Goal: Task Accomplishment & Management: Complete application form

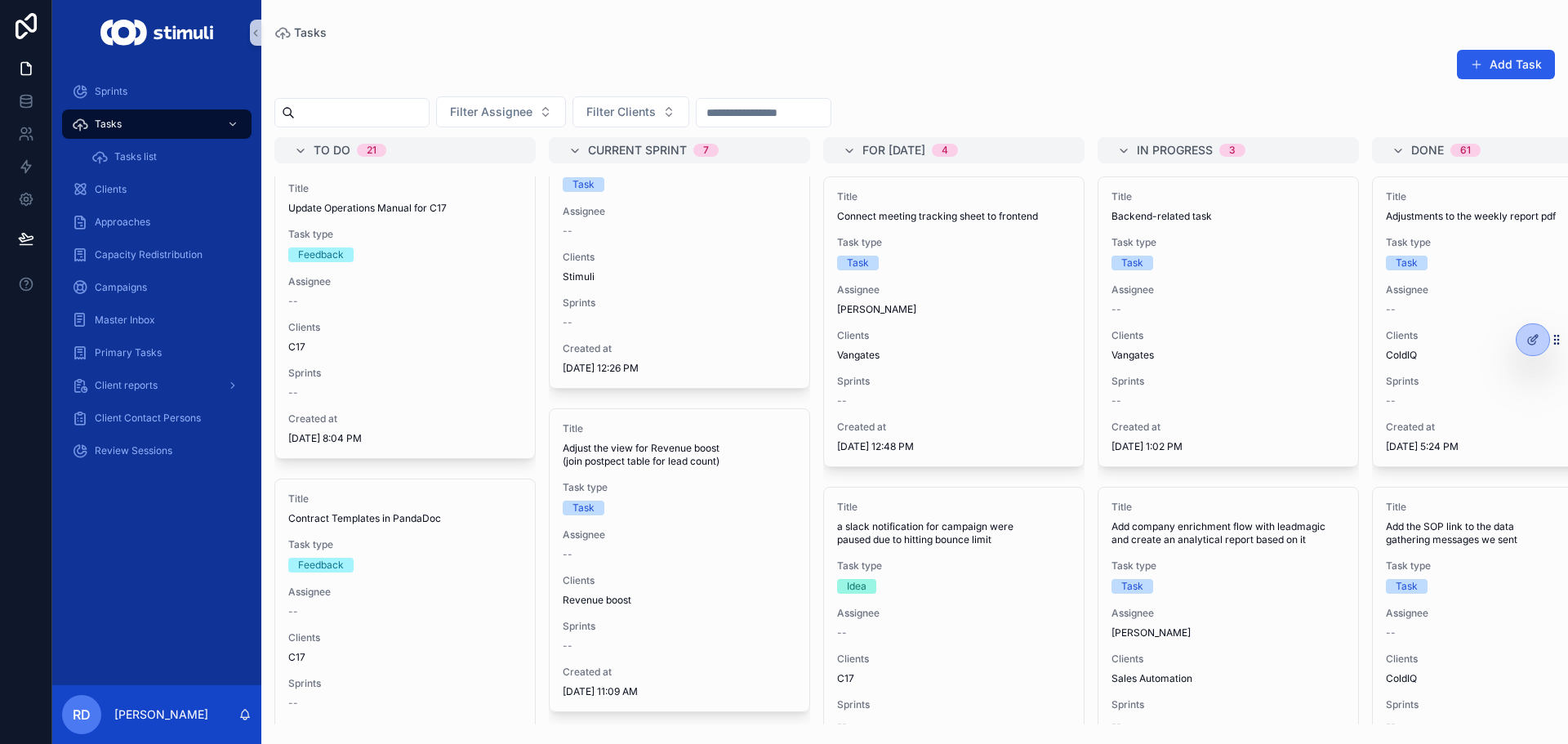
scroll to position [1796, 0]
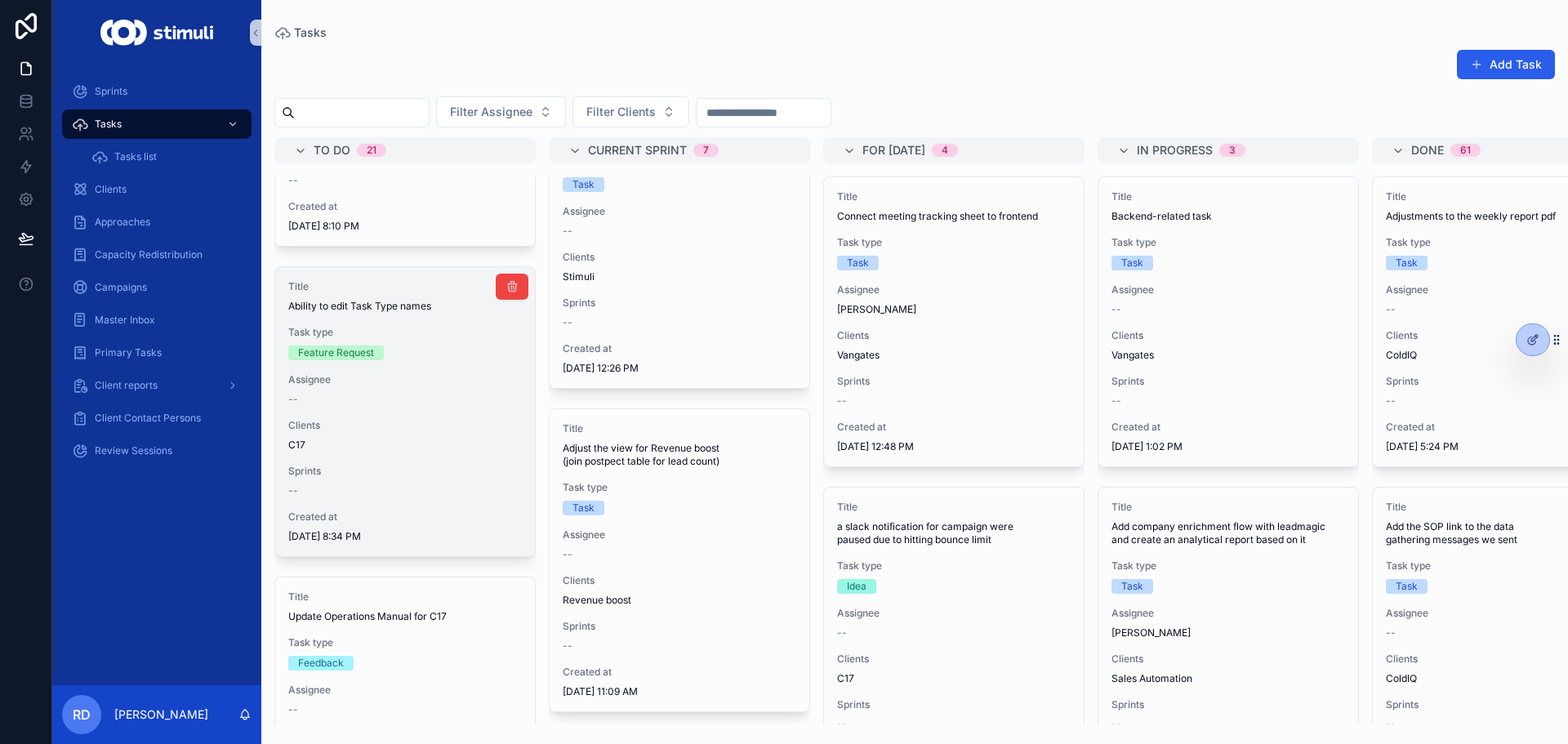
click at [407, 428] on span "Clients" at bounding box center [404, 425] width 234 height 13
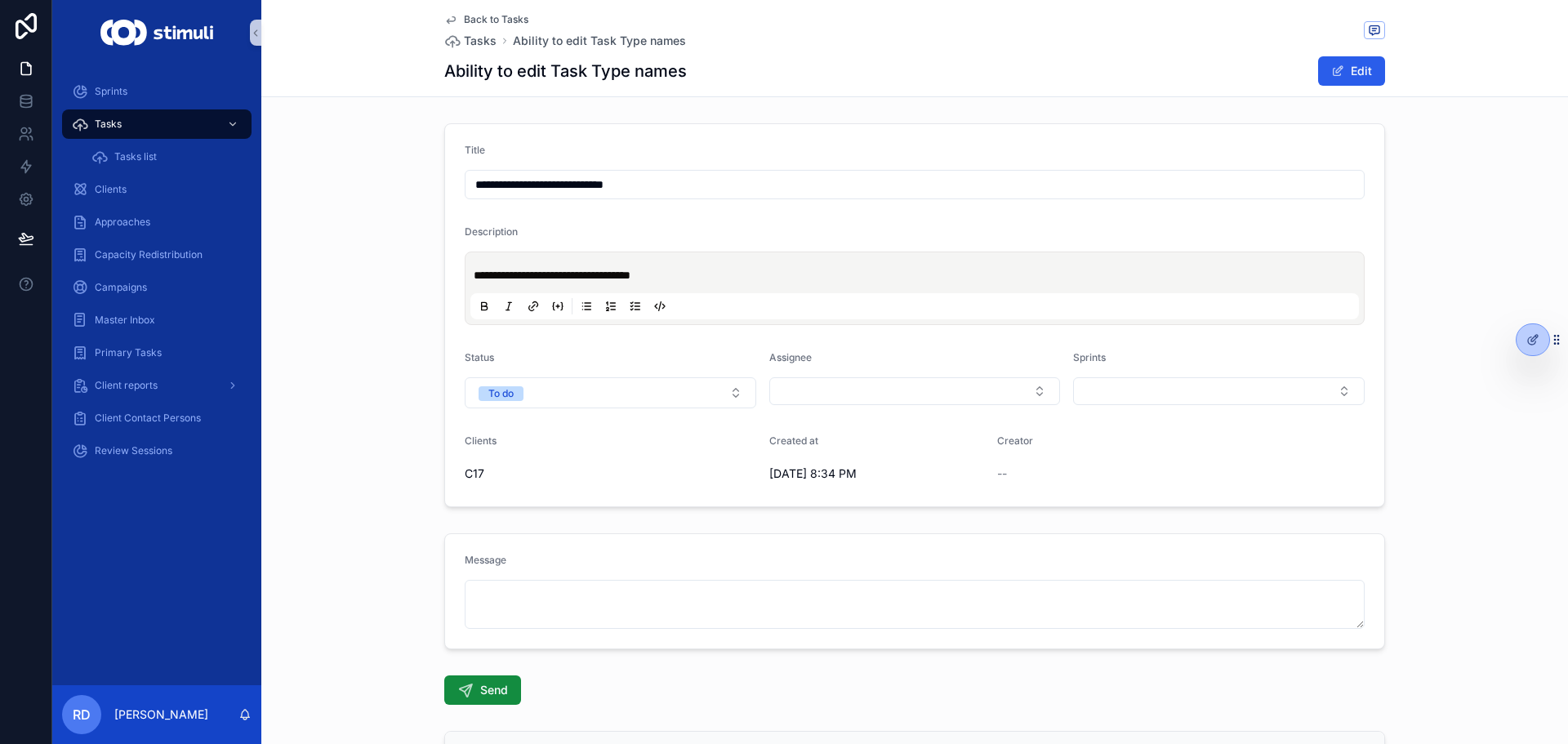
click at [477, 23] on span "Back to Tasks" at bounding box center [496, 19] width 65 height 13
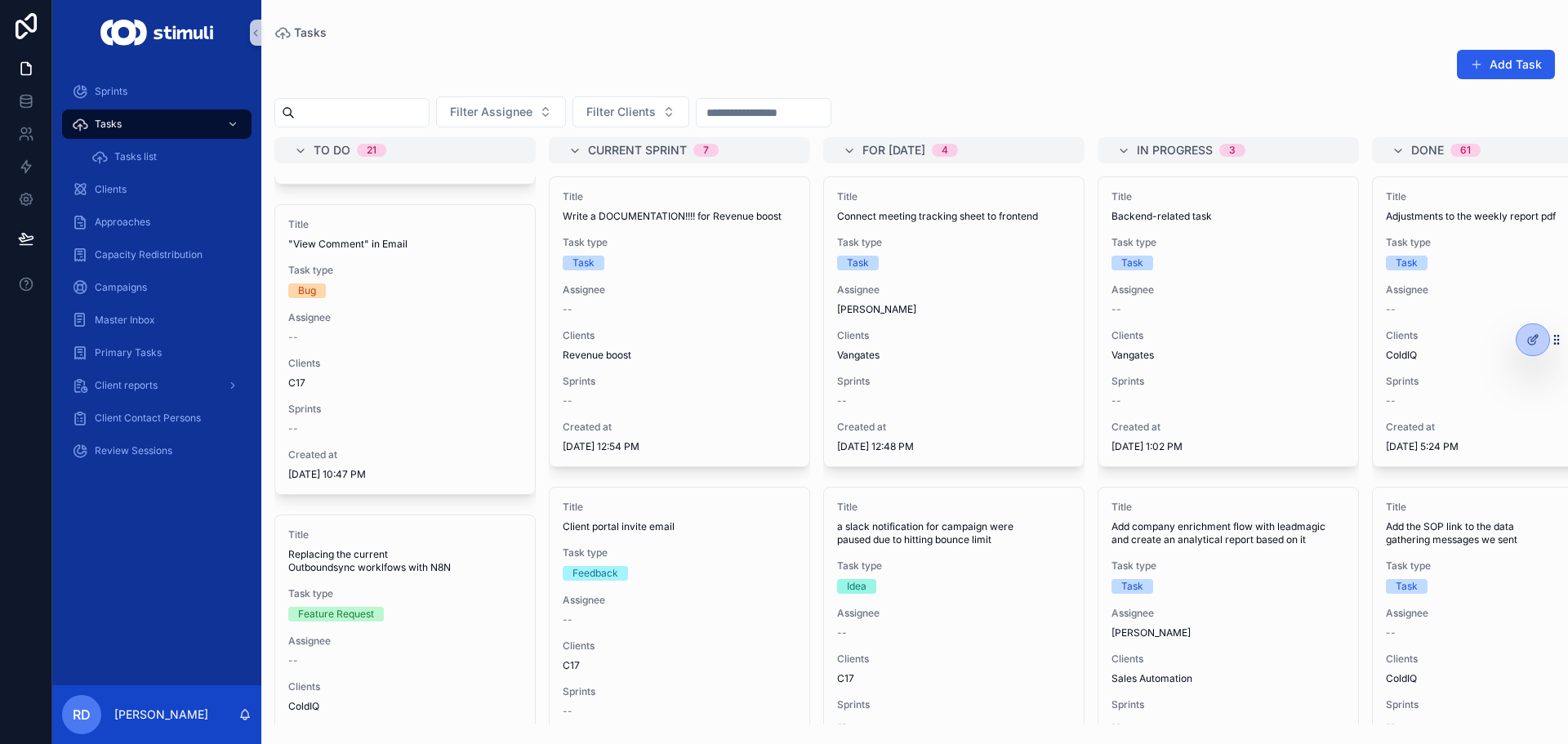
scroll to position [1551, 0]
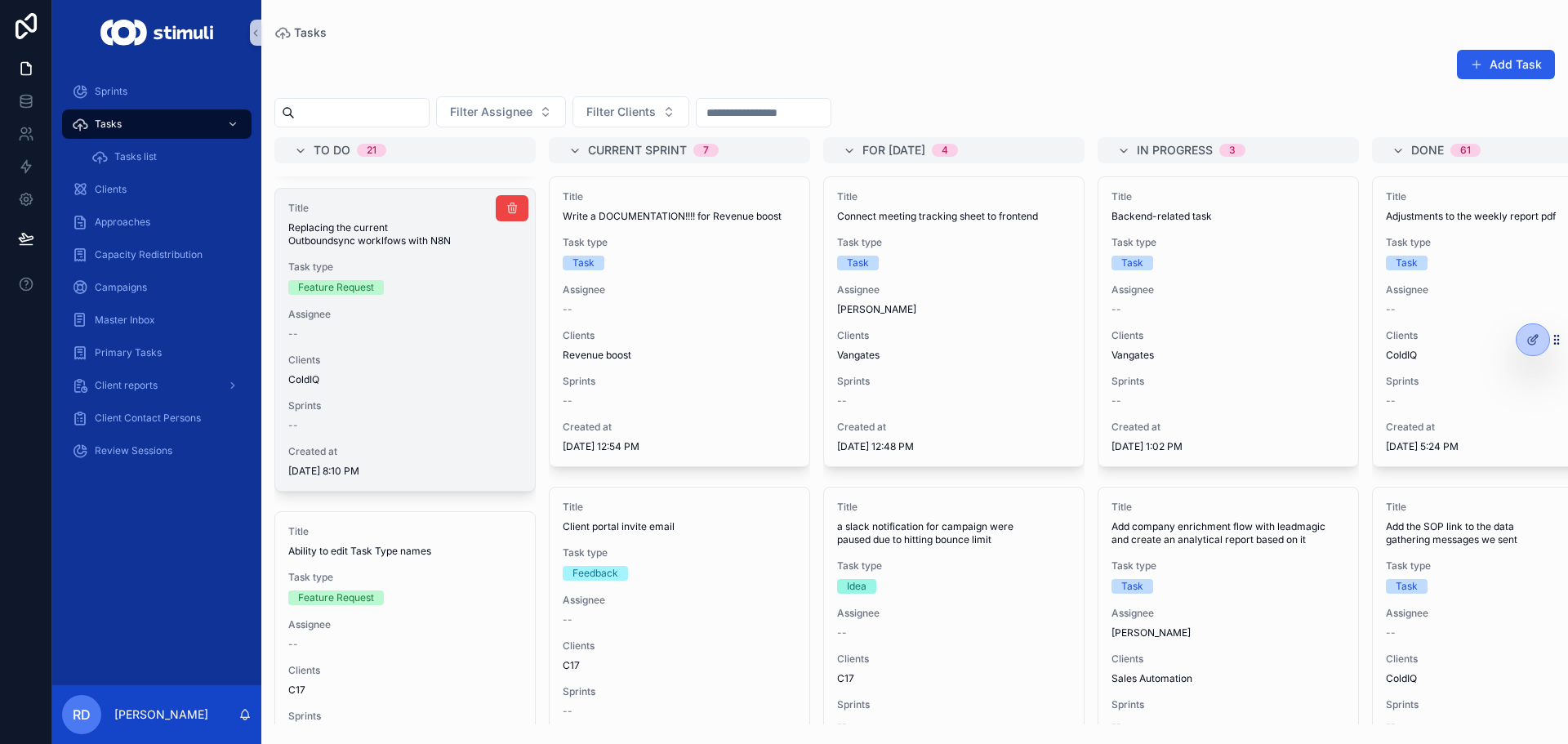
click at [395, 304] on div "Title Replacing the current Outboundsync worklfows with N8N Task type Feature R…" at bounding box center [404, 339] width 260 height 302
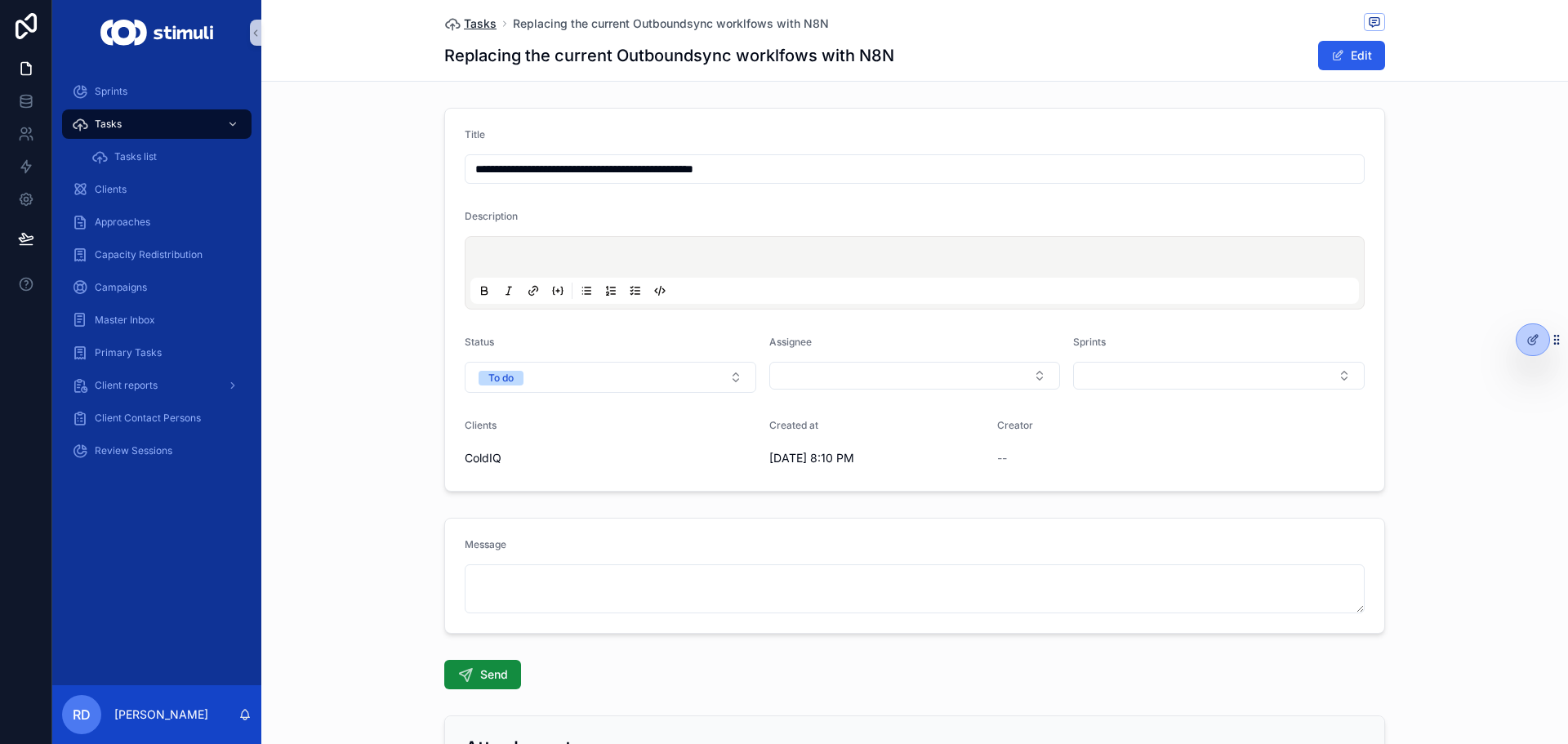
click at [476, 18] on span "Tasks" at bounding box center [480, 24] width 32 height 17
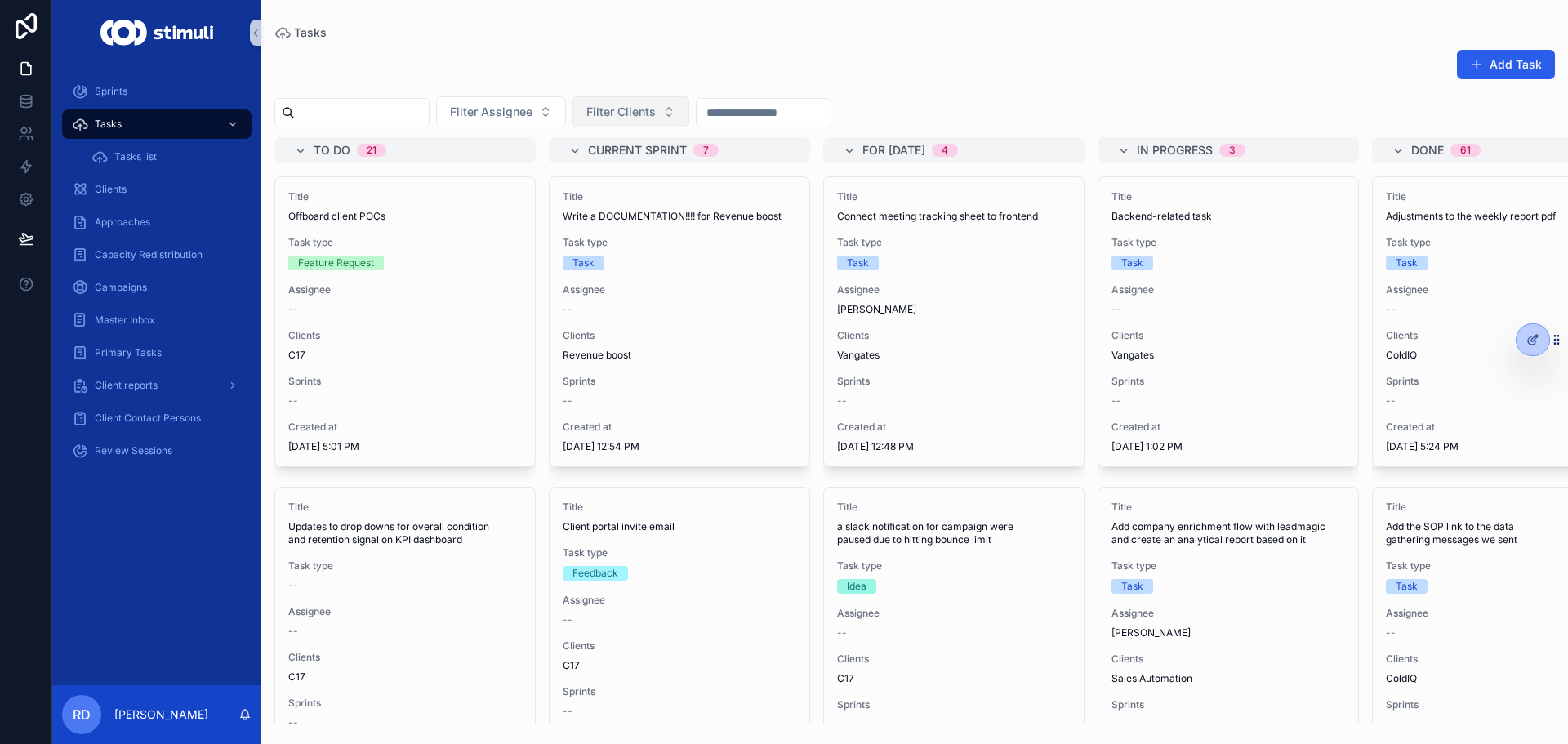
click at [635, 104] on span "Filter Clients" at bounding box center [621, 111] width 69 height 17
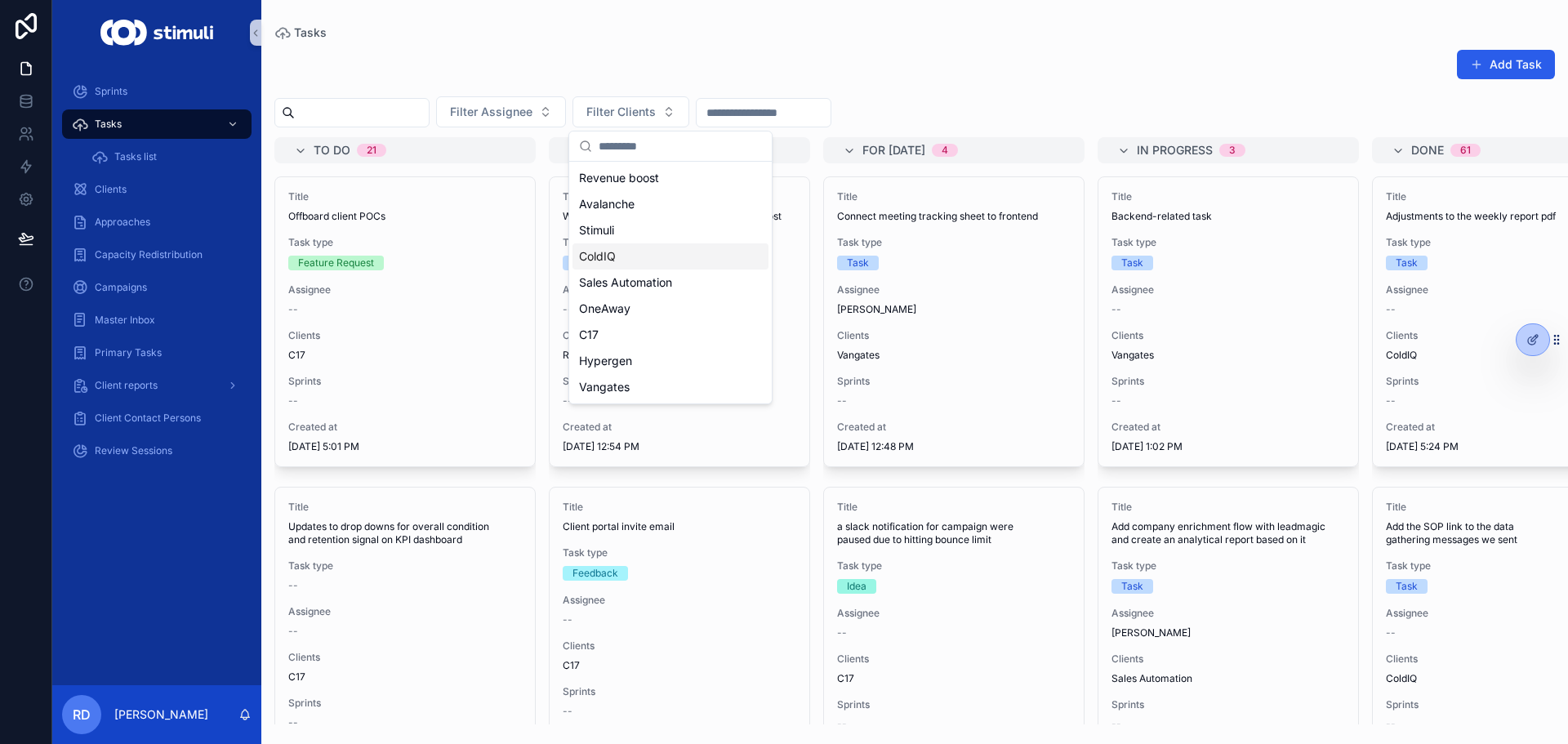
click at [630, 253] on div "ColdIQ" at bounding box center [671, 256] width 196 height 26
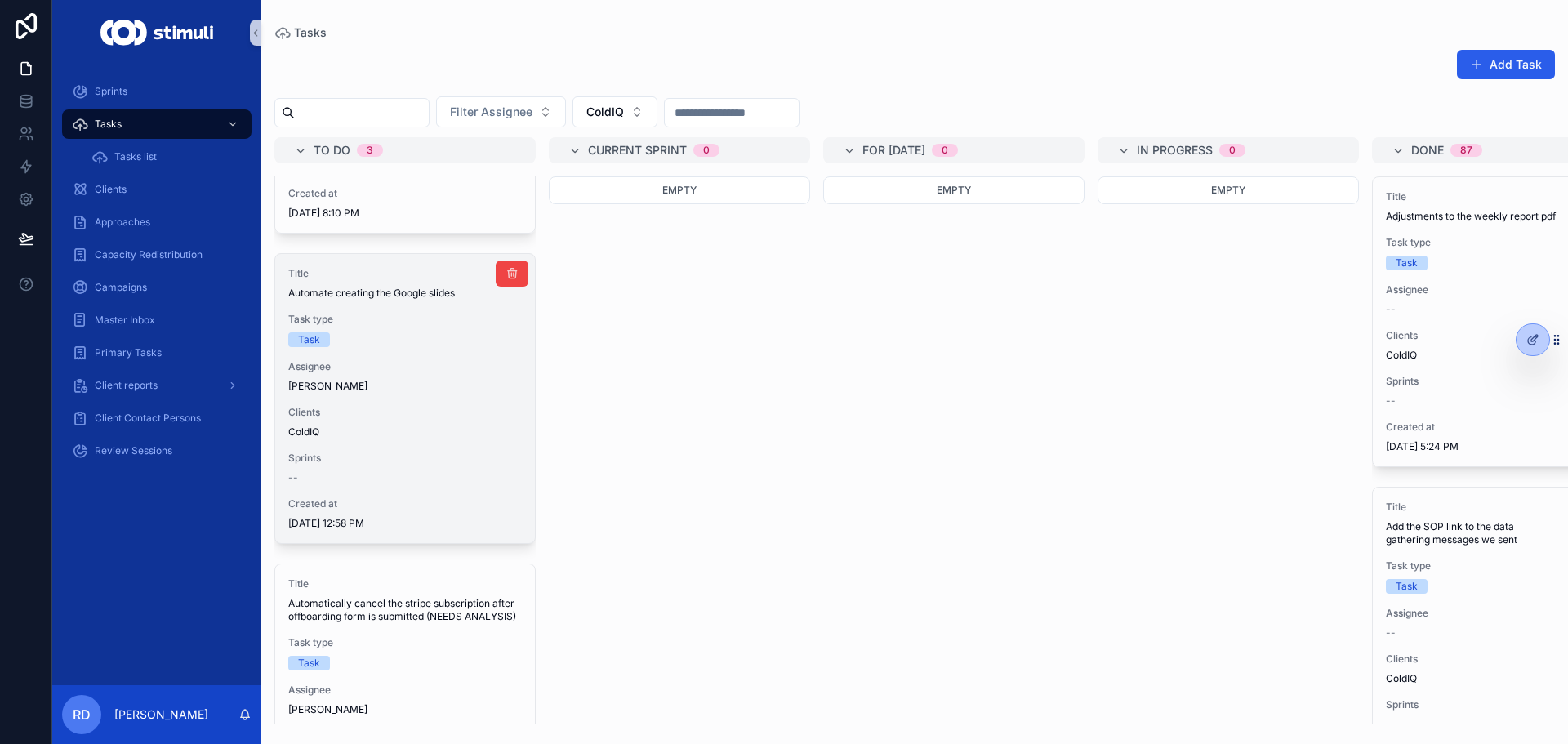
scroll to position [102, 0]
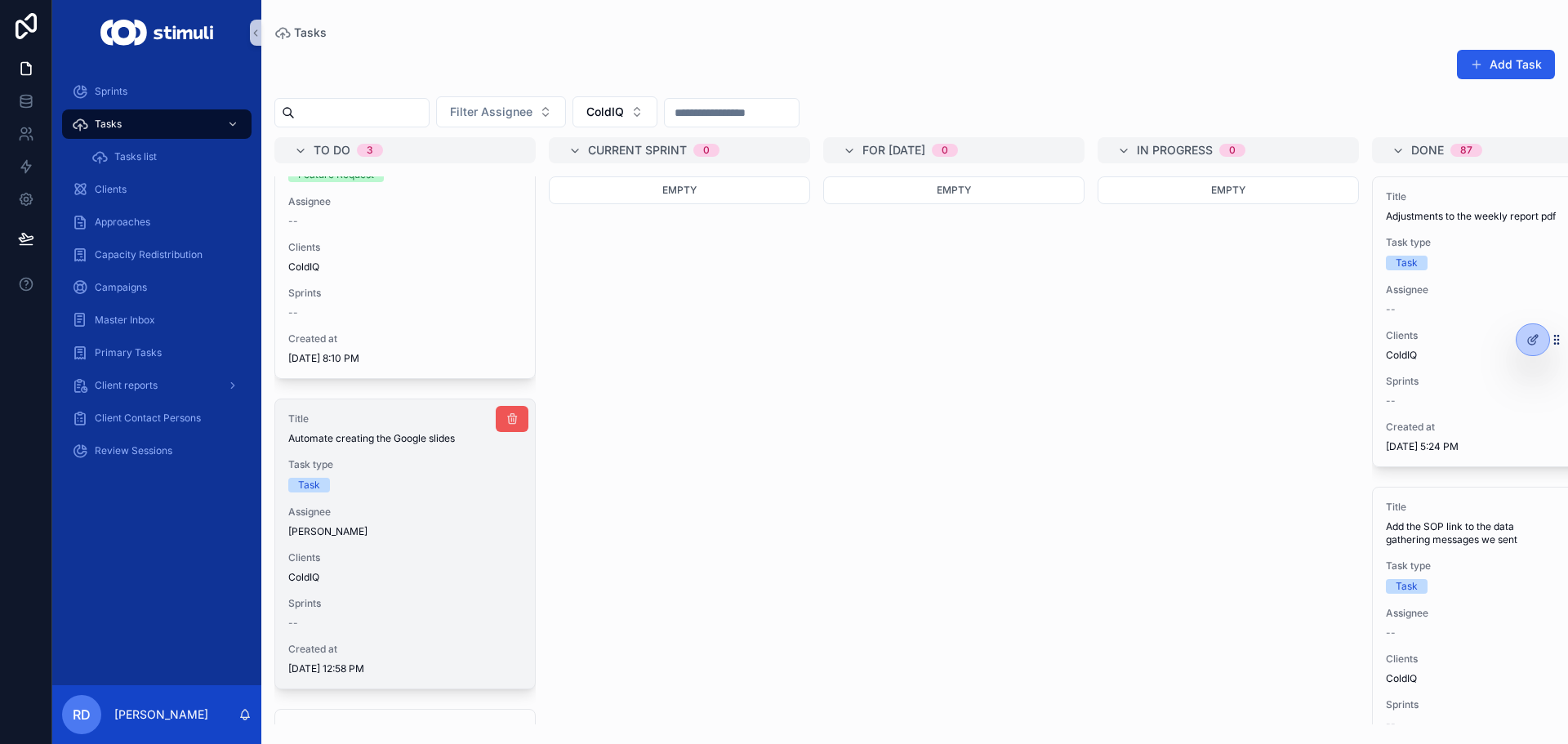
click at [505, 425] on icon "scrollable content" at bounding box center [511, 418] width 13 height 13
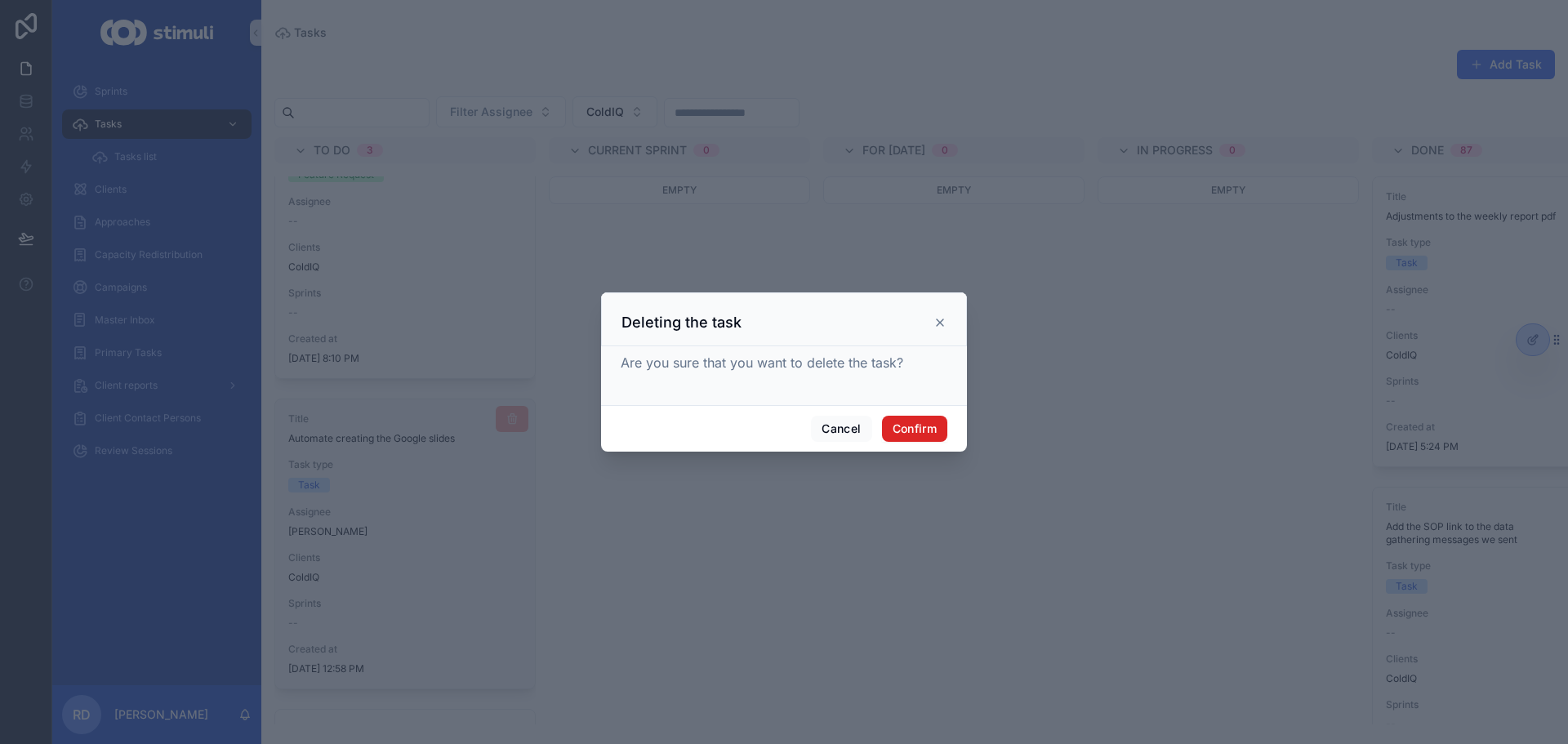
click at [914, 423] on button "Confirm" at bounding box center [914, 429] width 66 height 26
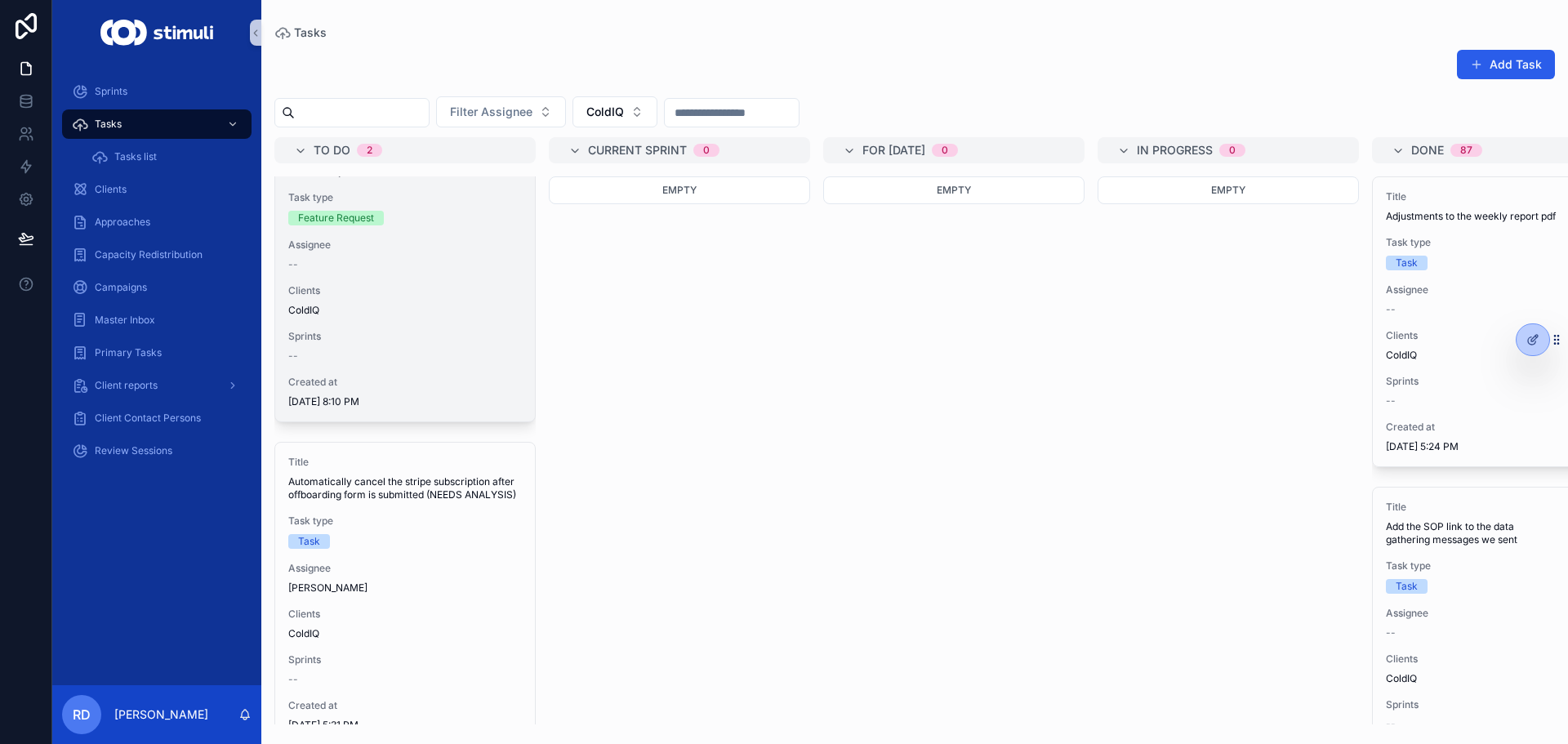
scroll to position [0, 0]
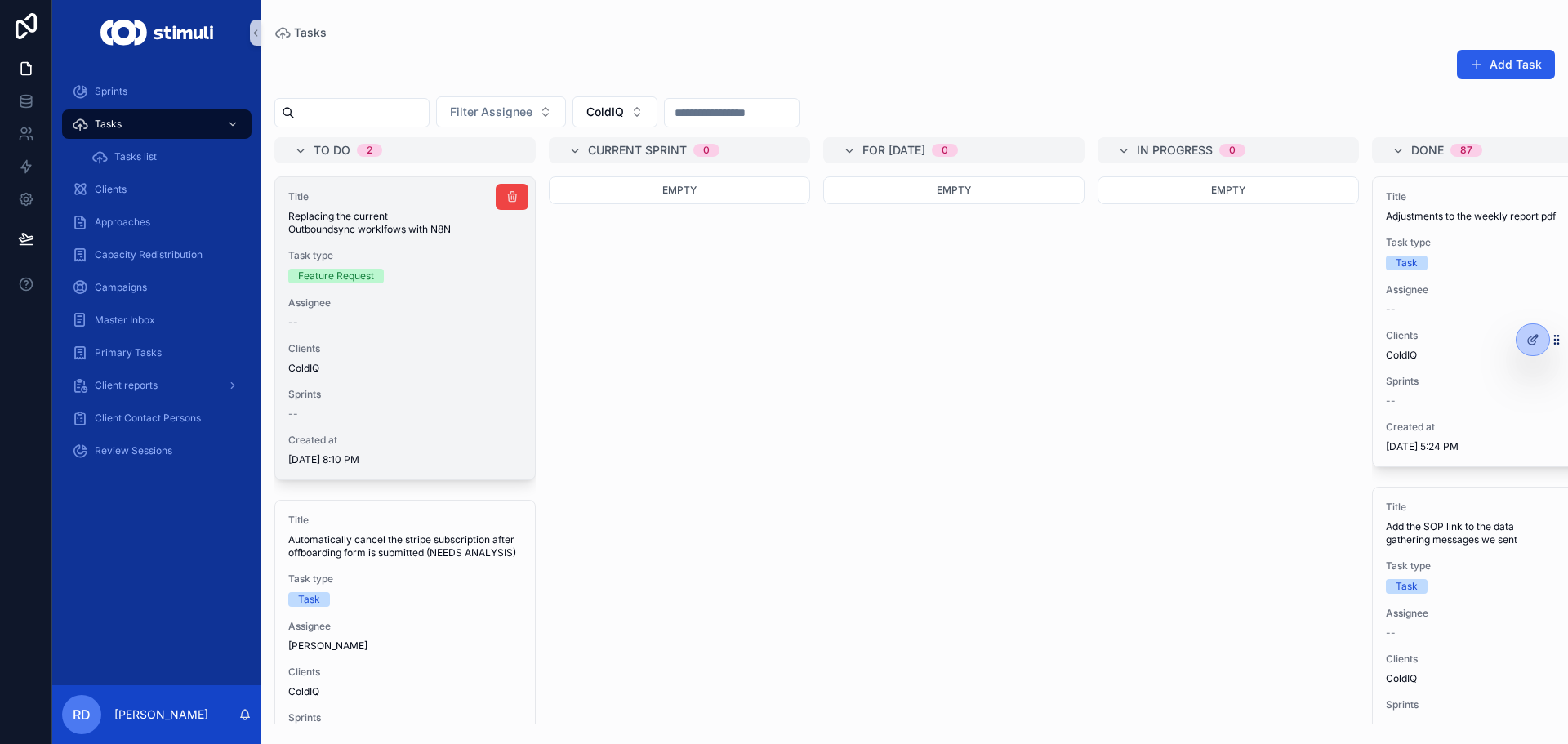
click at [357, 267] on div "Task type Feature Request" at bounding box center [404, 265] width 234 height 34
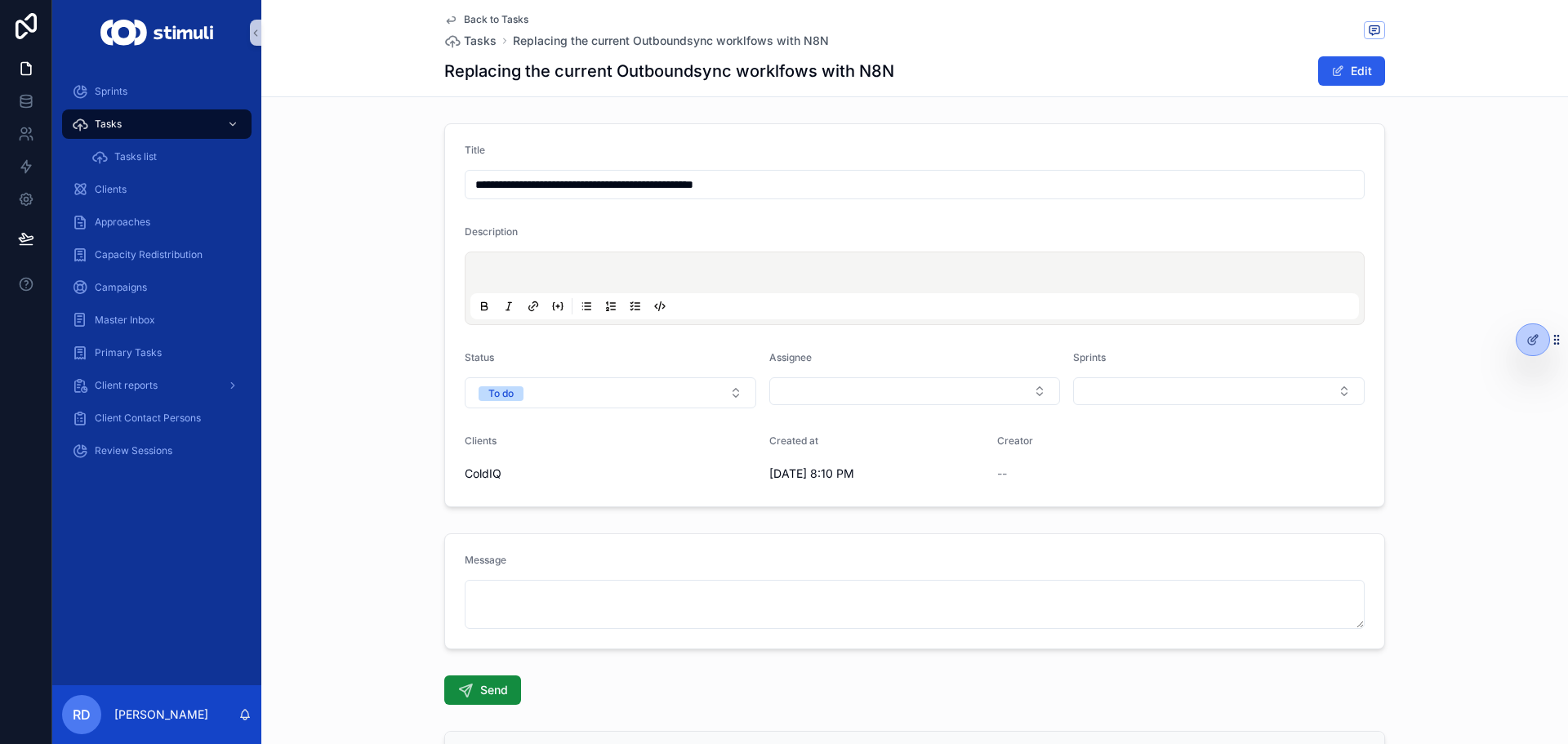
click at [451, 18] on icon "scrollable content" at bounding box center [450, 19] width 13 height 13
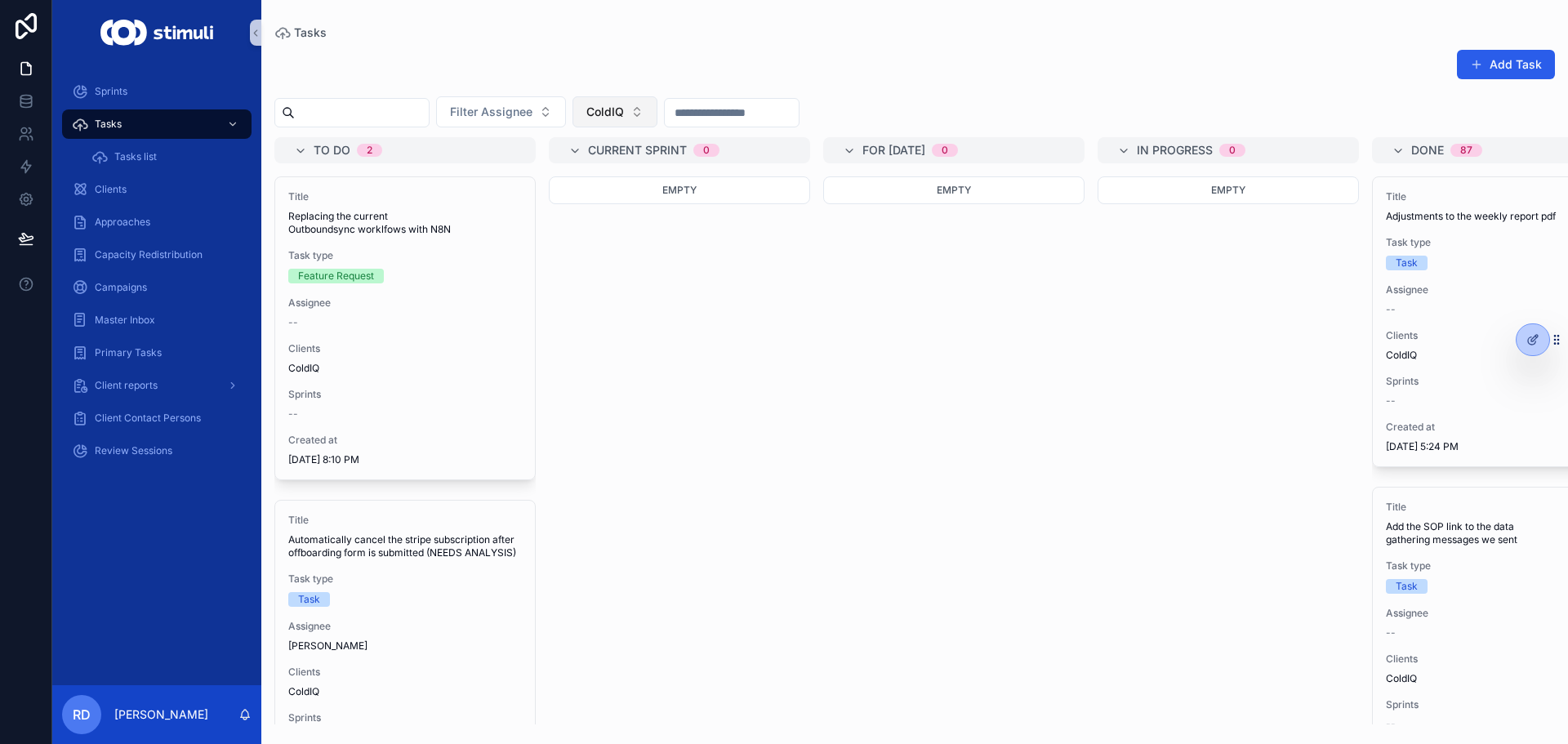
click at [624, 113] on span "ColdIQ" at bounding box center [605, 111] width 38 height 17
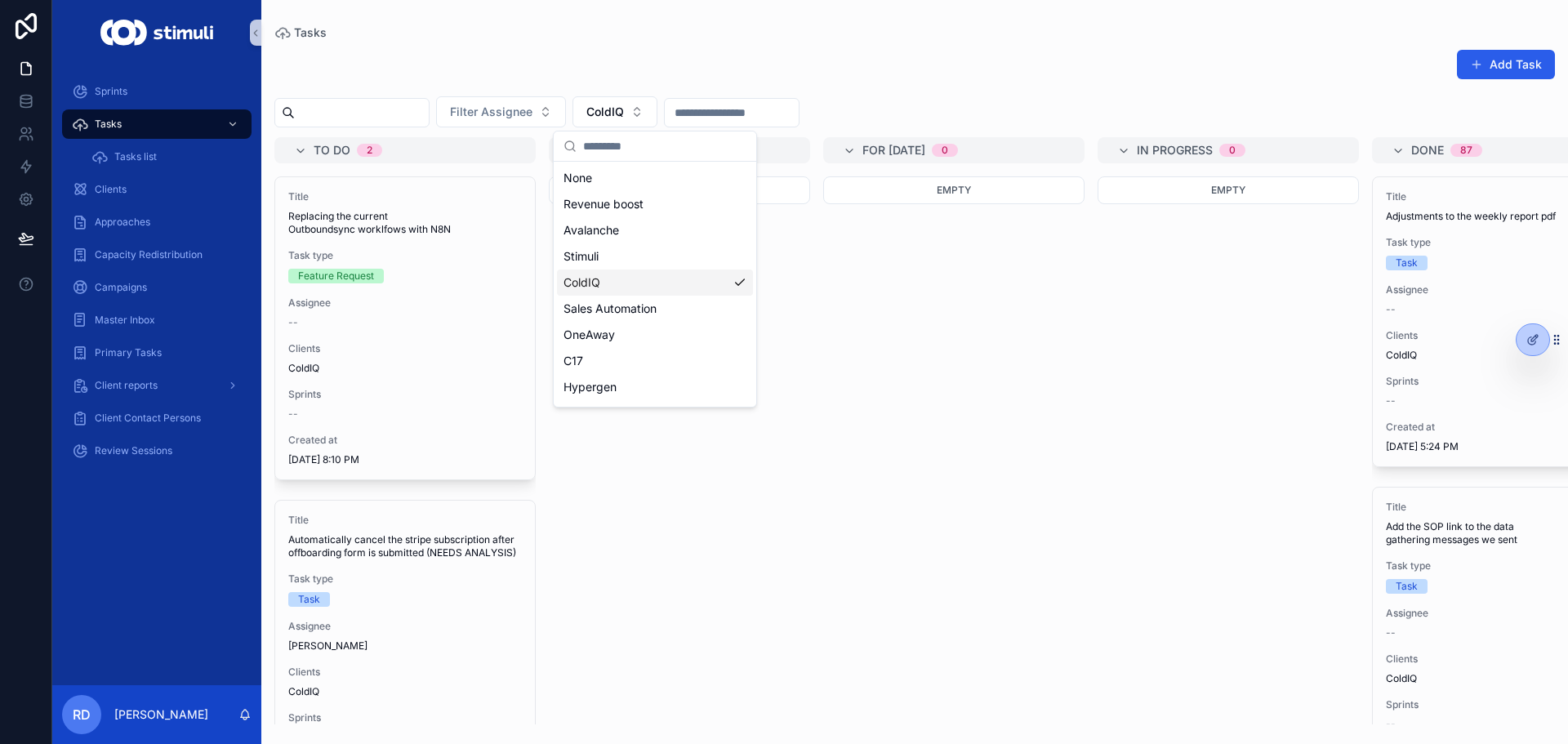
click at [663, 311] on div "Sales Automation" at bounding box center [655, 309] width 196 height 26
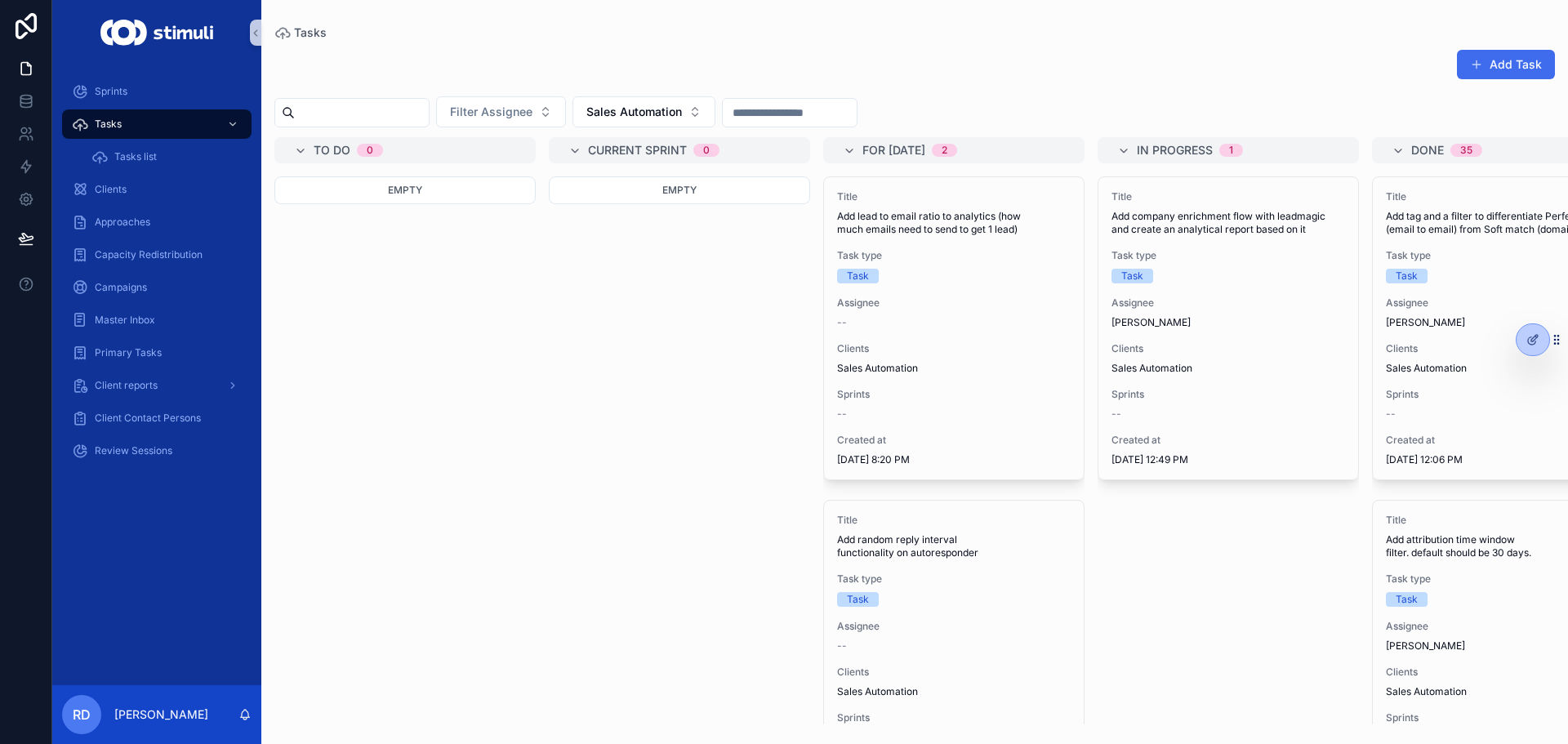
click at [1514, 55] on button "Add Task" at bounding box center [1506, 65] width 98 height 30
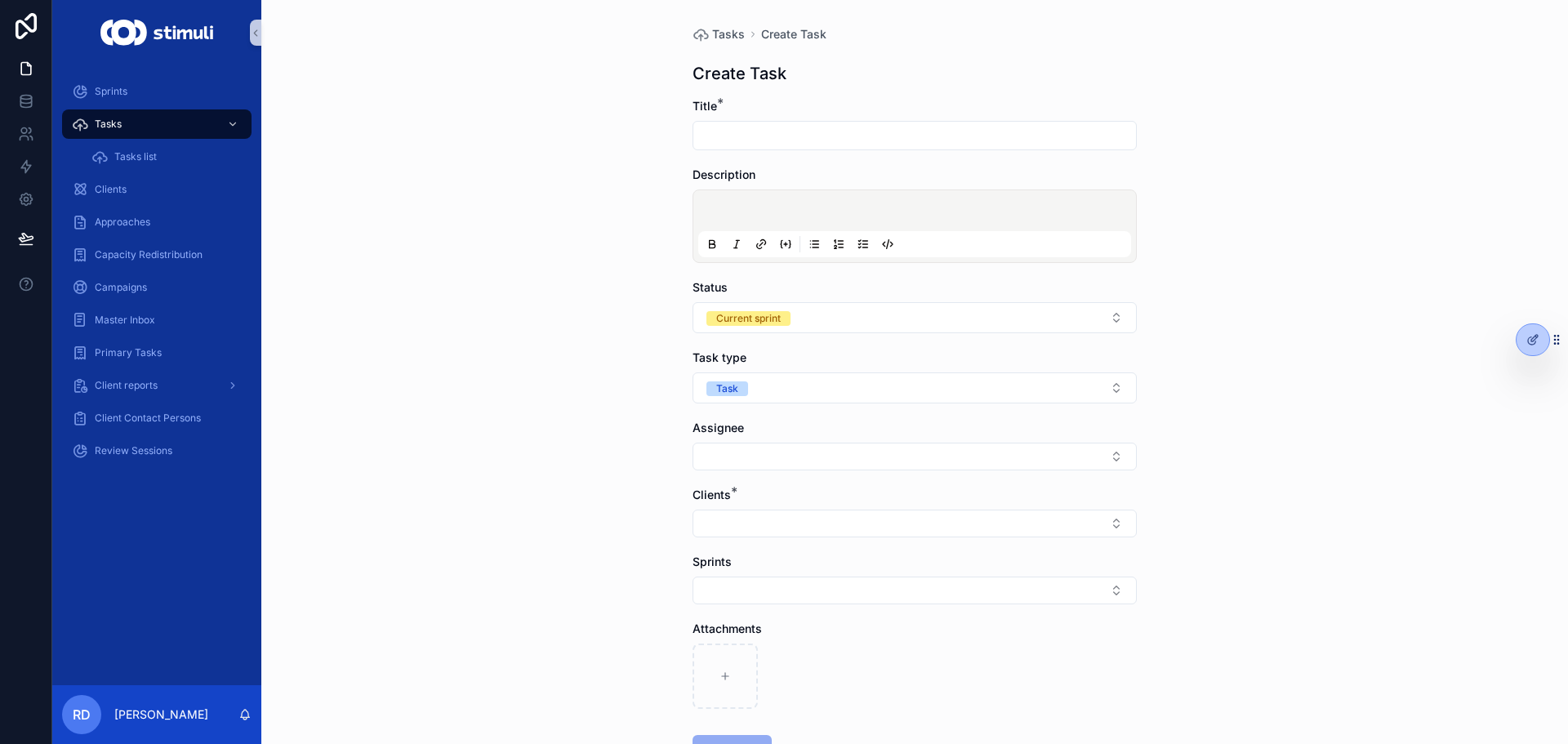
click at [790, 140] on input "scrollable content" at bounding box center [915, 136] width 443 height 23
paste input "**********"
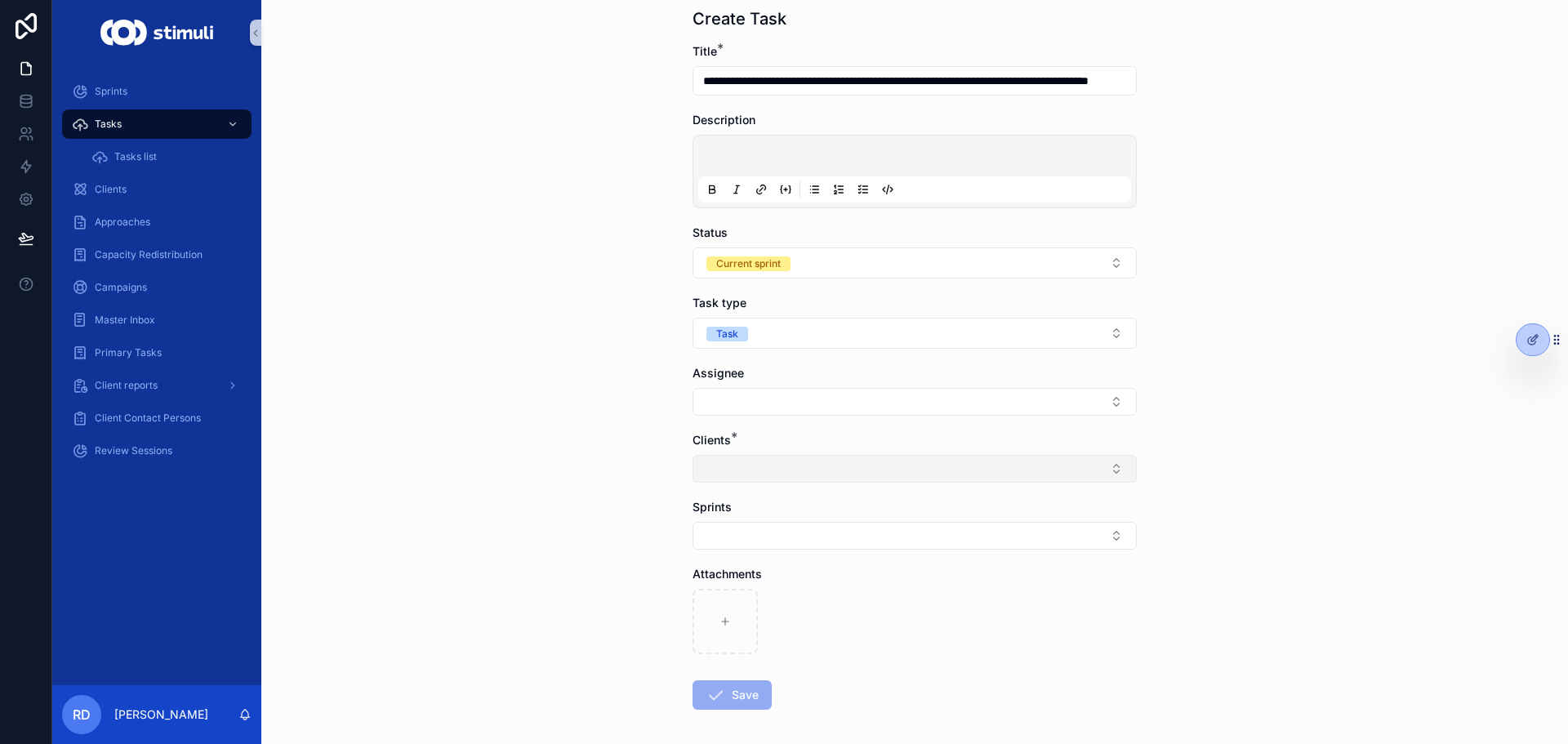
scroll to position [81, 0]
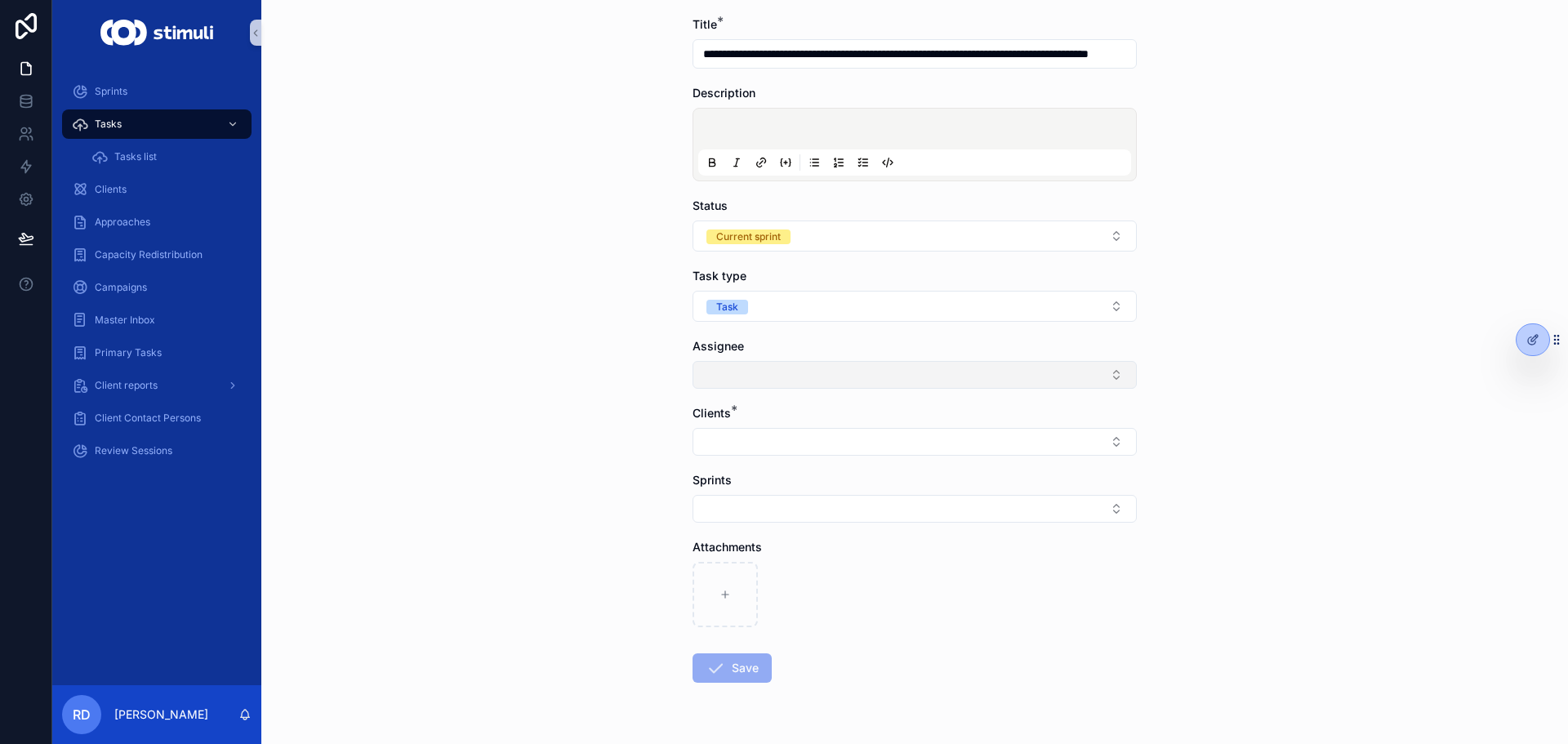
type input "**********"
click at [746, 383] on button "Select Button" at bounding box center [914, 375] width 444 height 28
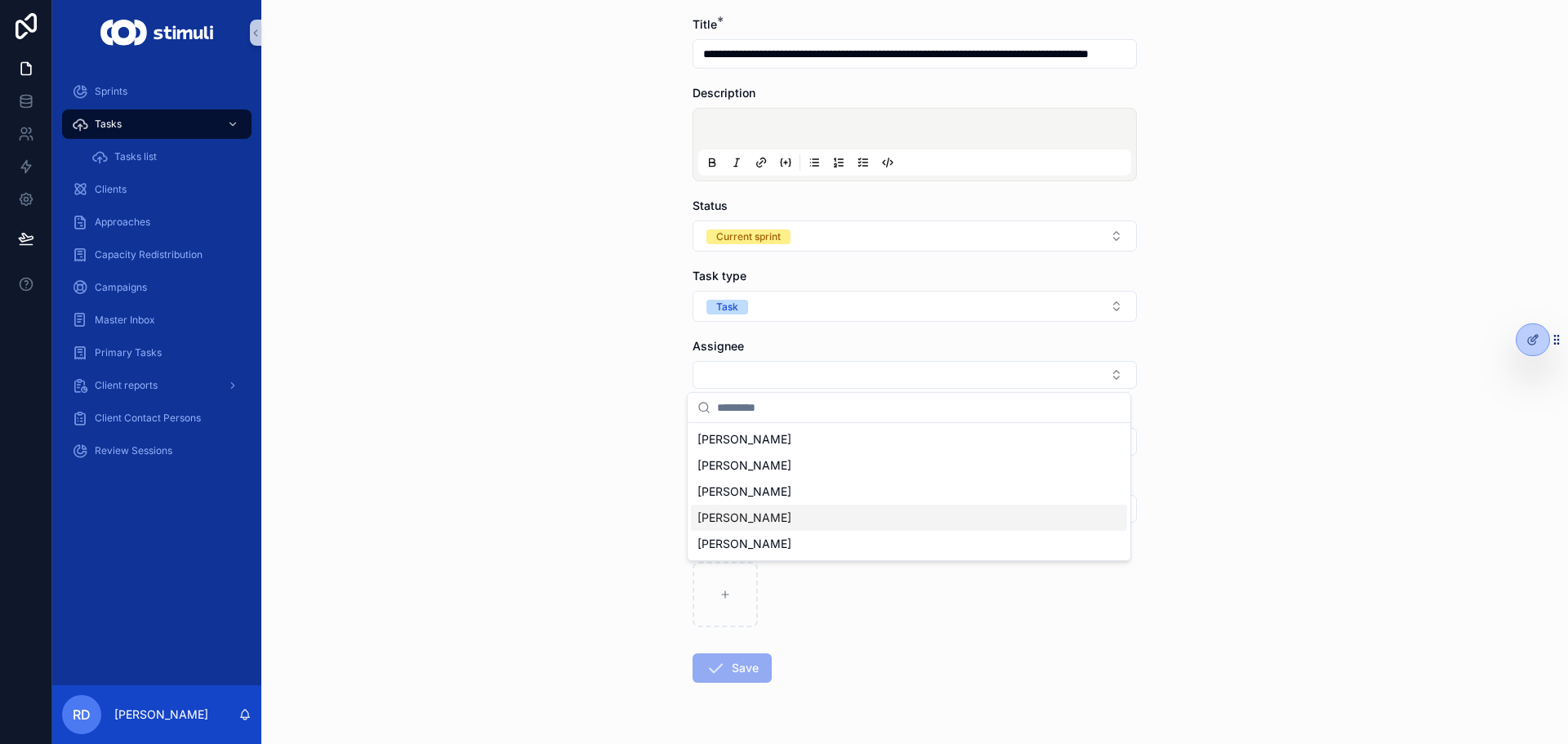
click at [741, 525] on span "[PERSON_NAME]" at bounding box center [744, 517] width 94 height 17
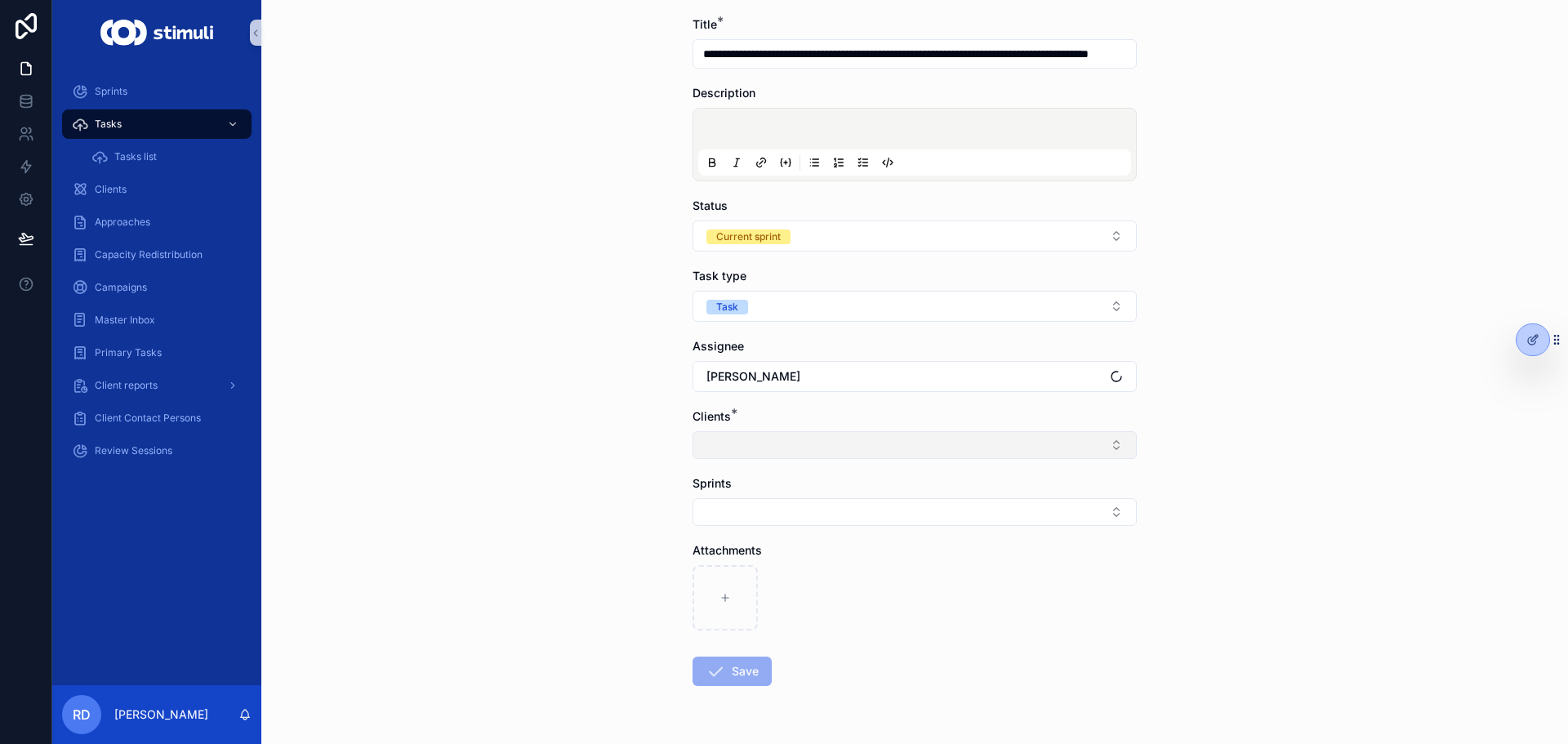
click at [760, 432] on button "Select Button" at bounding box center [914, 445] width 444 height 28
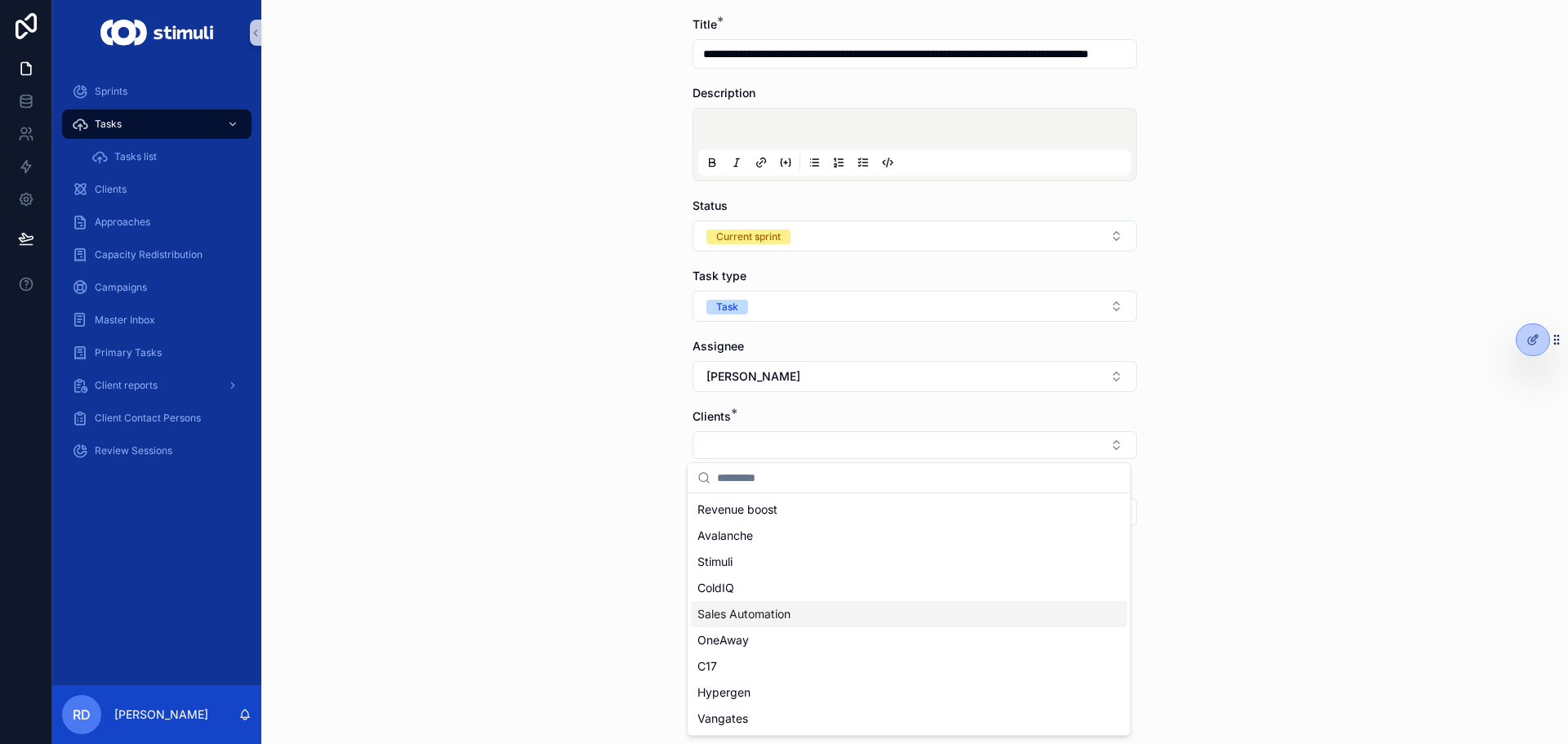
click at [771, 612] on span "Sales Automation" at bounding box center [744, 614] width 93 height 17
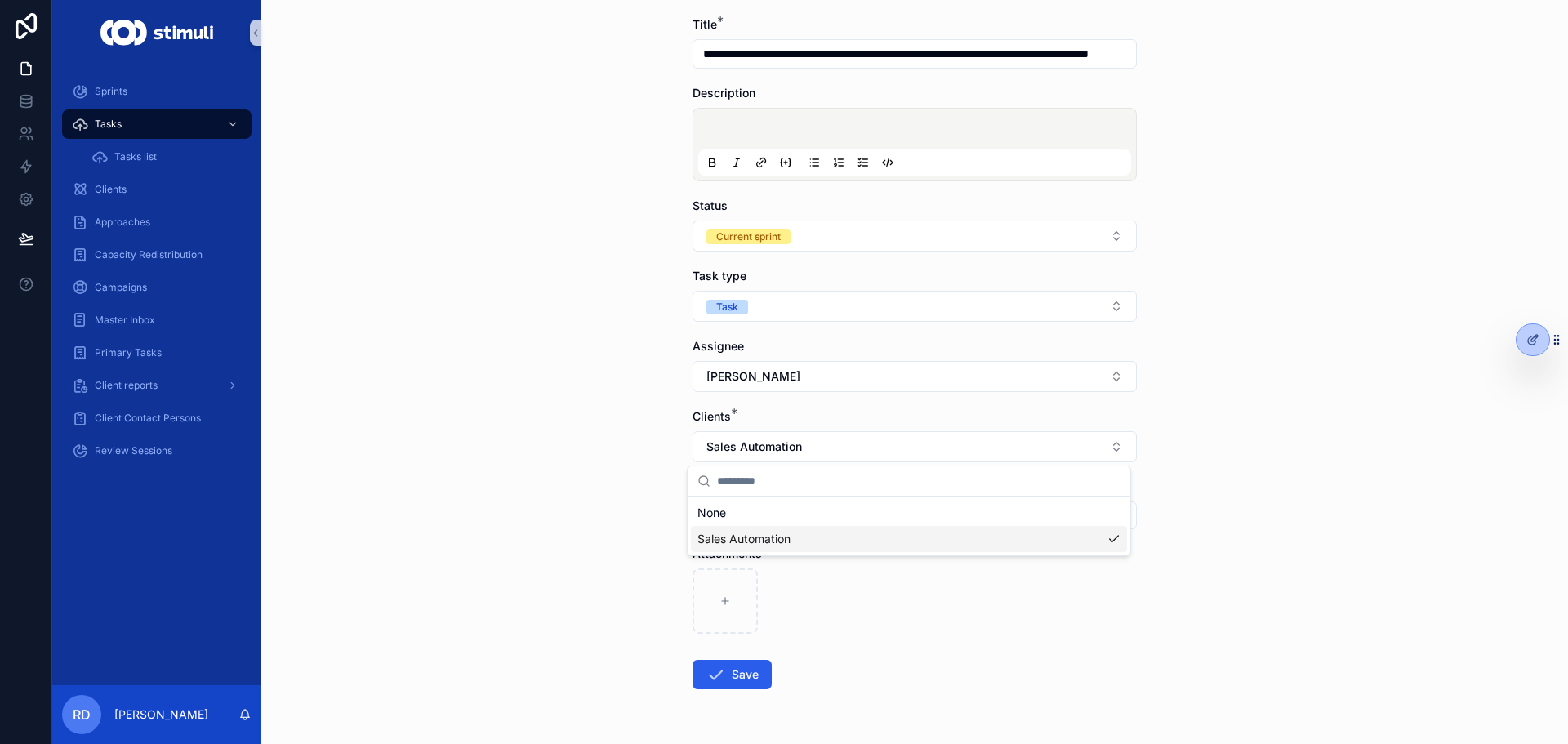
click at [628, 536] on div "**********" at bounding box center [914, 291] width 1306 height 744
click at [728, 675] on button "Save" at bounding box center [732, 675] width 79 height 30
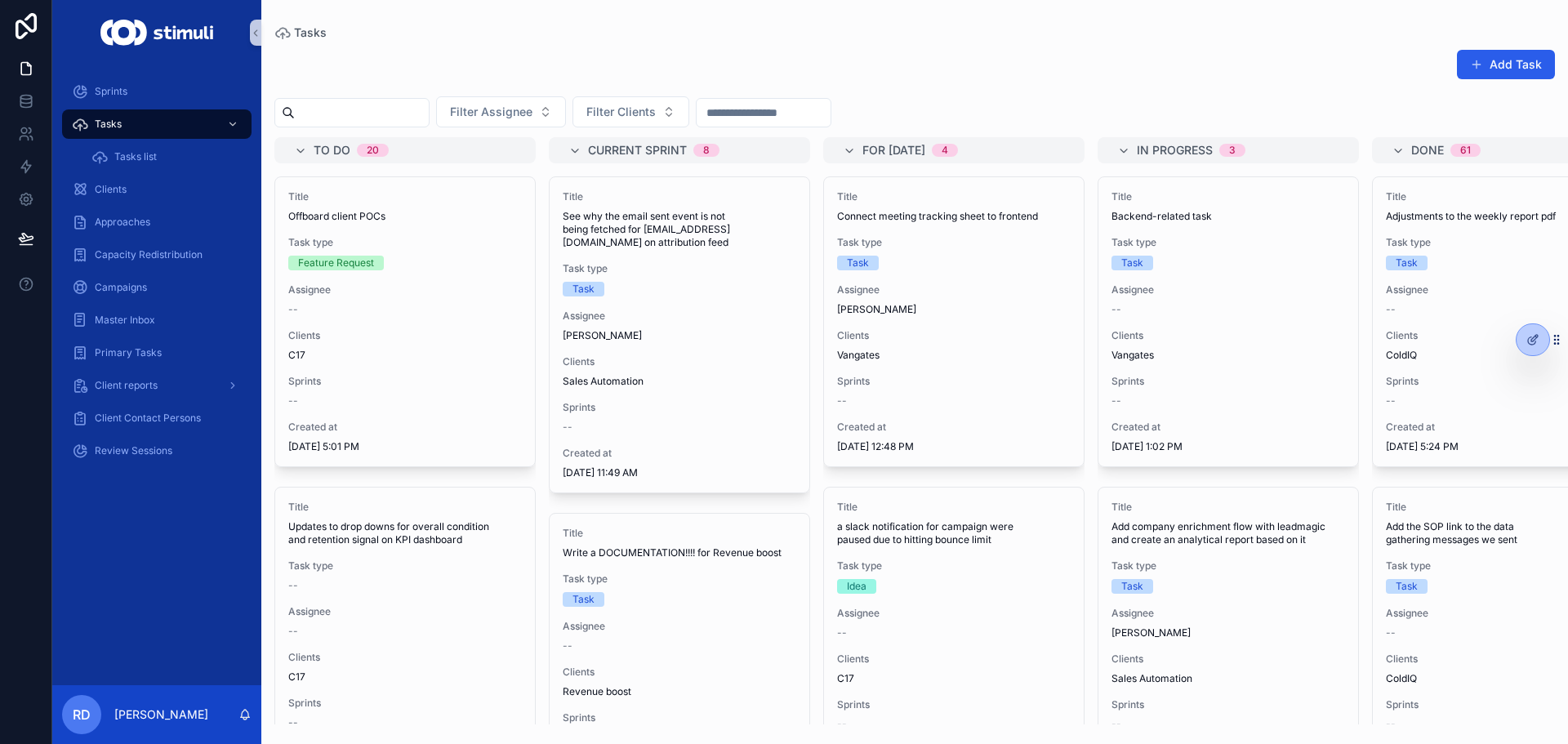
click at [468, 35] on div "Tasks" at bounding box center [914, 32] width 1281 height 13
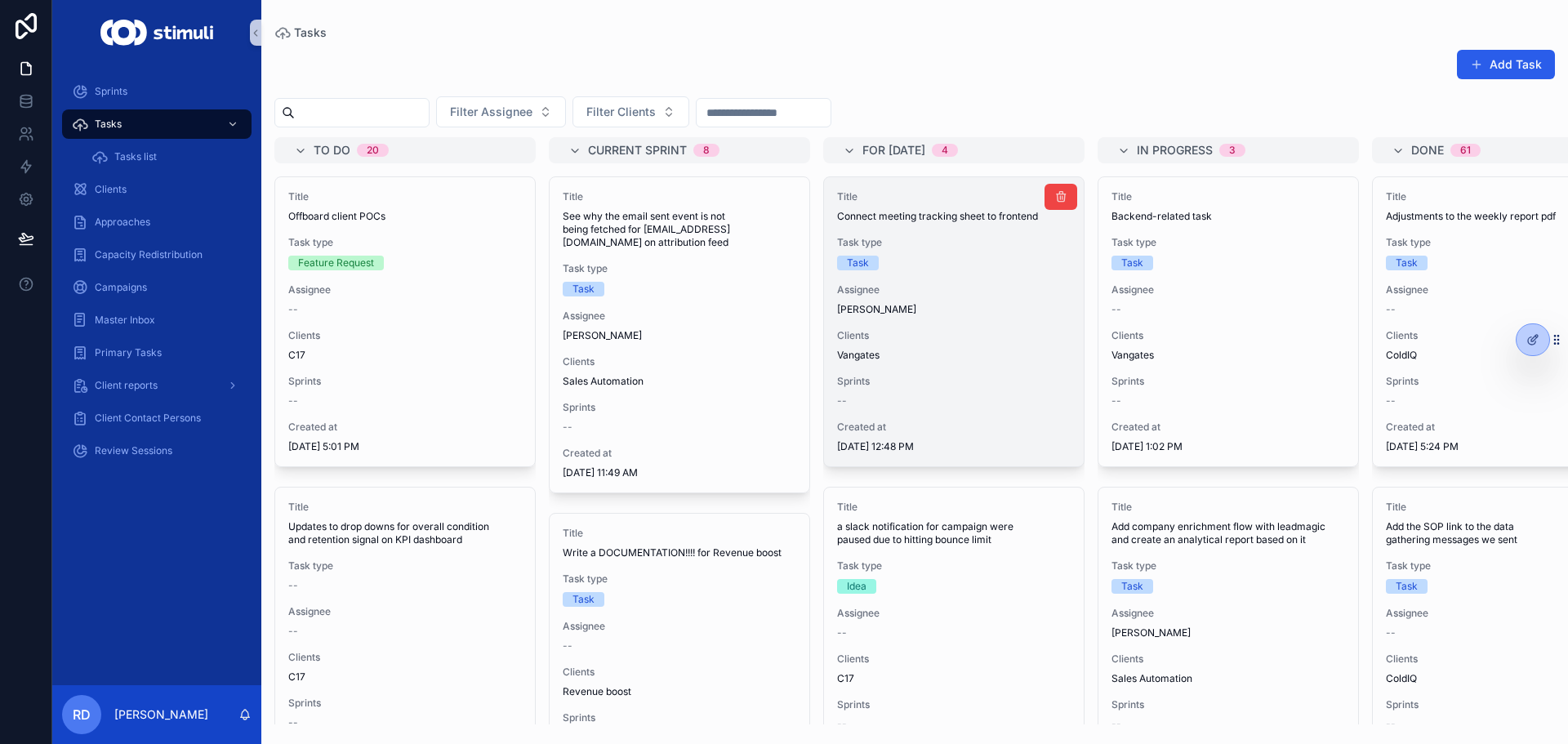
click at [946, 291] on span "Assignee" at bounding box center [953, 290] width 234 height 13
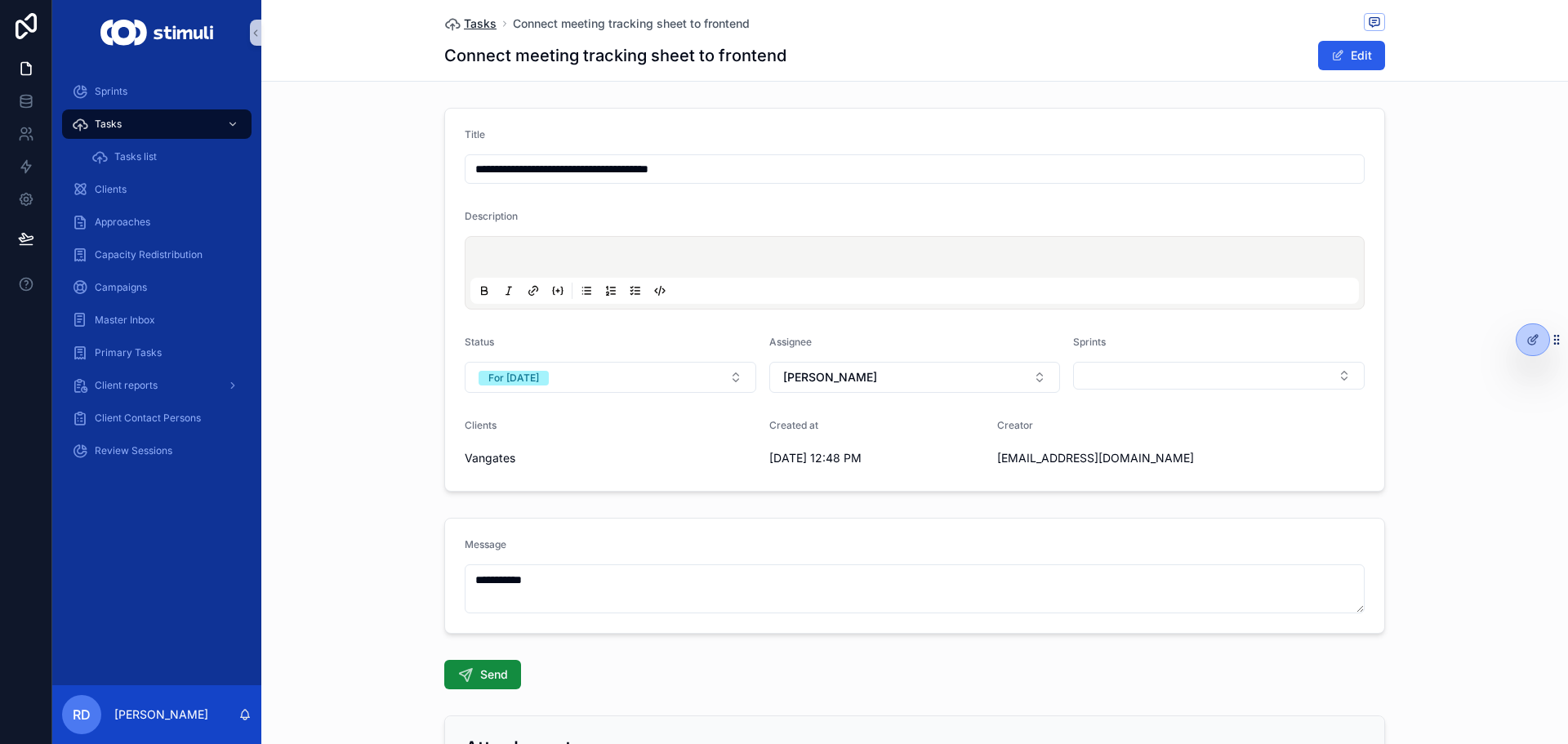
click at [476, 20] on span "Tasks" at bounding box center [480, 24] width 32 height 17
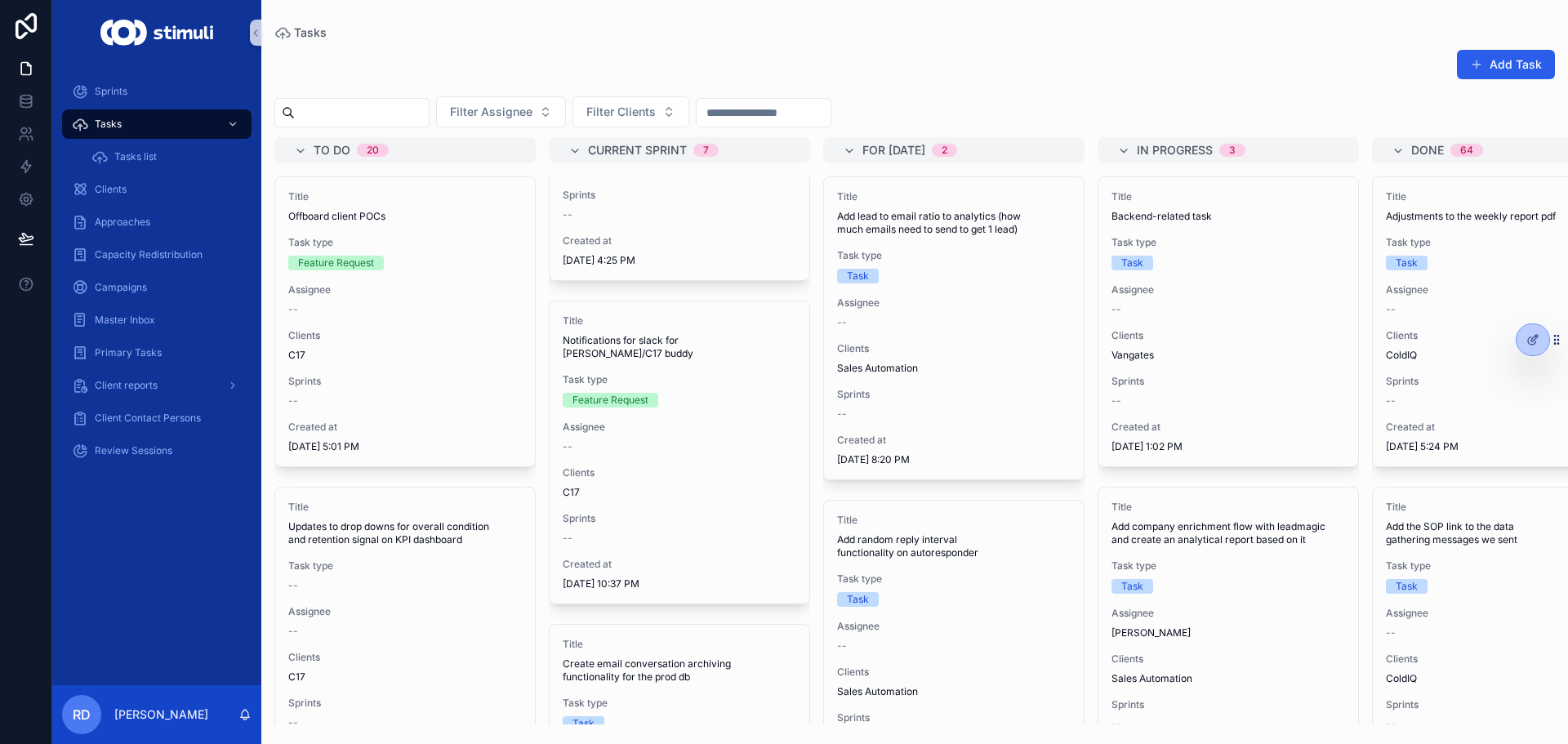
scroll to position [979, 0]
